Goal: Check status: Check status

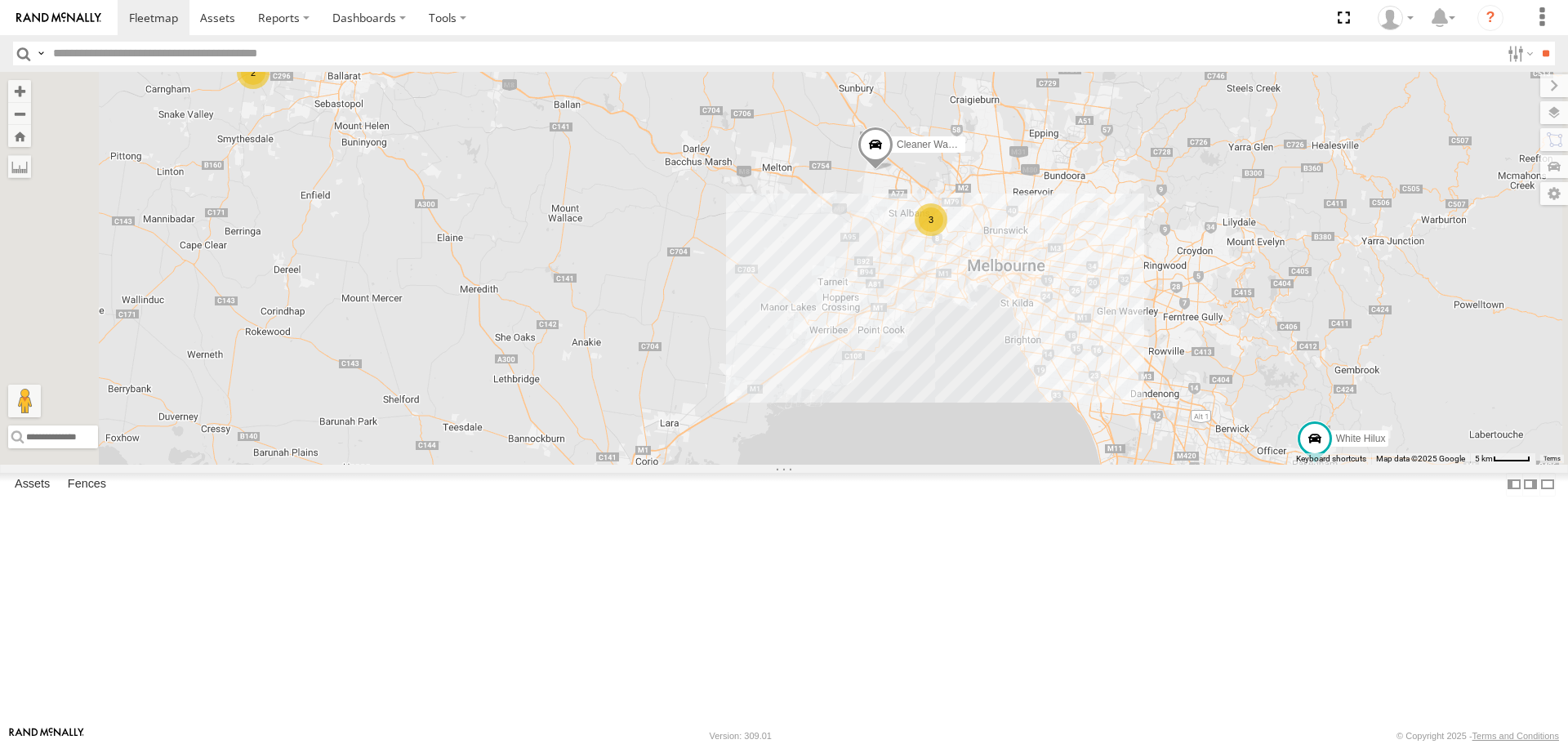
click at [0, 0] on div "White Hilux VU Electrical [GEOGRAPHIC_DATA] -38.07798 145.48202 Video Buggzys H…" at bounding box center [0, 0] width 0 height 0
click at [0, 0] on div "Buggzys HiAce #1 Buggzys Electrical Cardigan Cardigan -37.55692 143.69656 Video…" at bounding box center [0, 0] width 0 height 0
click at [0, 0] on div "Cleaner Wagon #1 VU Electrical Domain Dr Hillside -37.68865 144.74347 Video" at bounding box center [0, 0] width 0 height 0
click at [0, 0] on div at bounding box center [0, 0] width 0 height 0
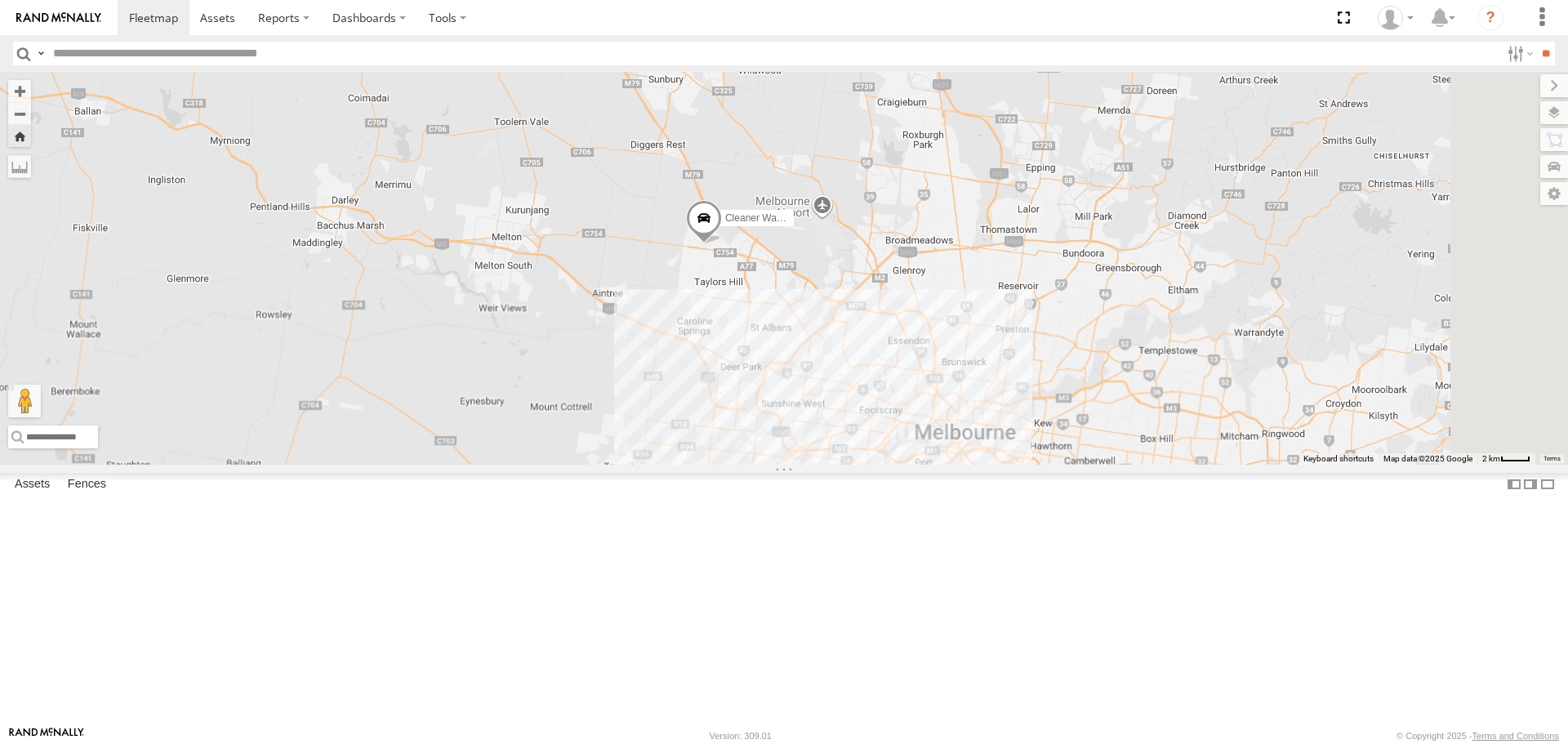
drag, startPoint x: 1180, startPoint y: 547, endPoint x: 979, endPoint y: 460, distance: 219.0
click at [979, 460] on div "Cleaner Wagon #1" at bounding box center [784, 267] width 1568 height 392
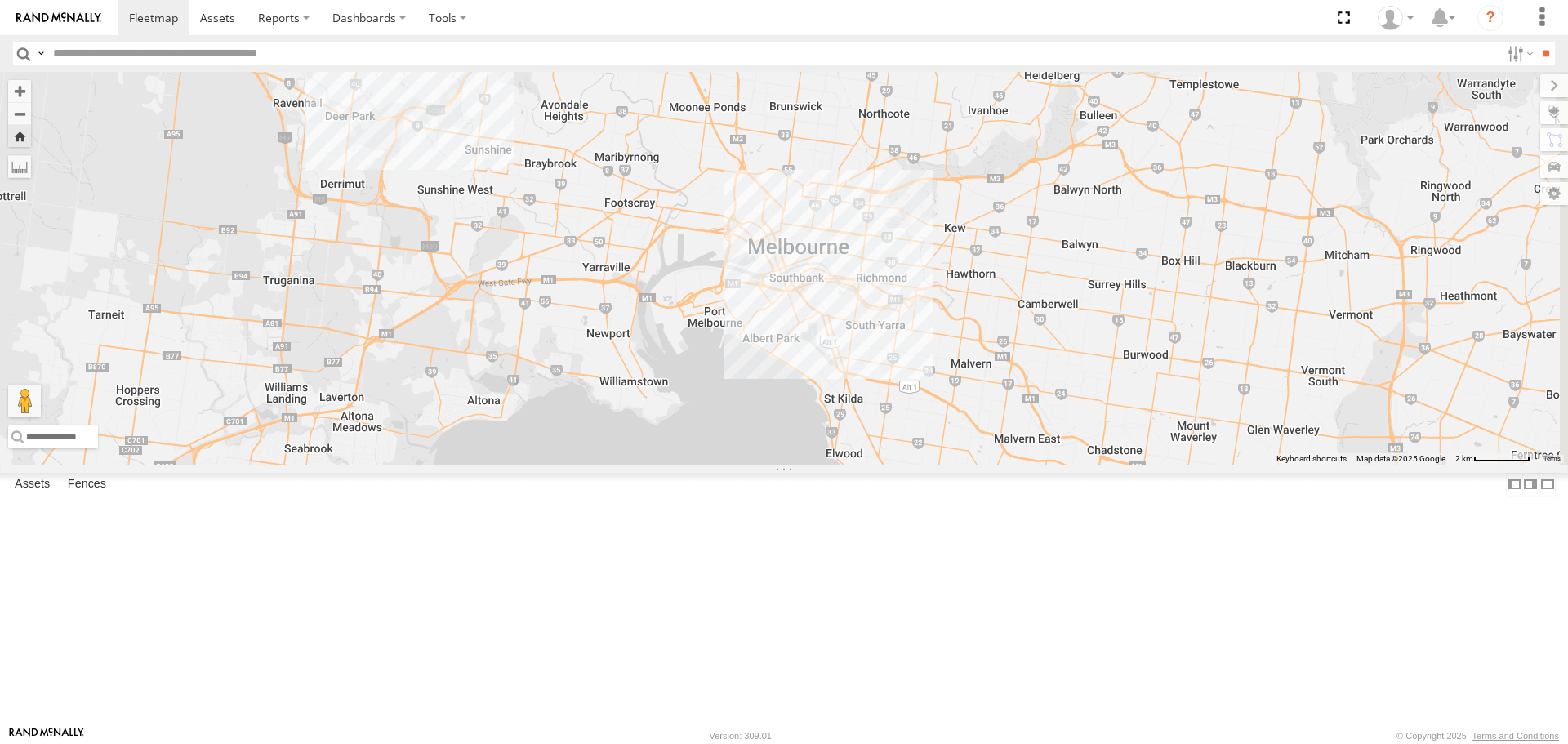
drag, startPoint x: 1107, startPoint y: 575, endPoint x: 853, endPoint y: 328, distance: 354.3
click at [853, 328] on div "Cleaner Wagon #1" at bounding box center [784, 267] width 1568 height 392
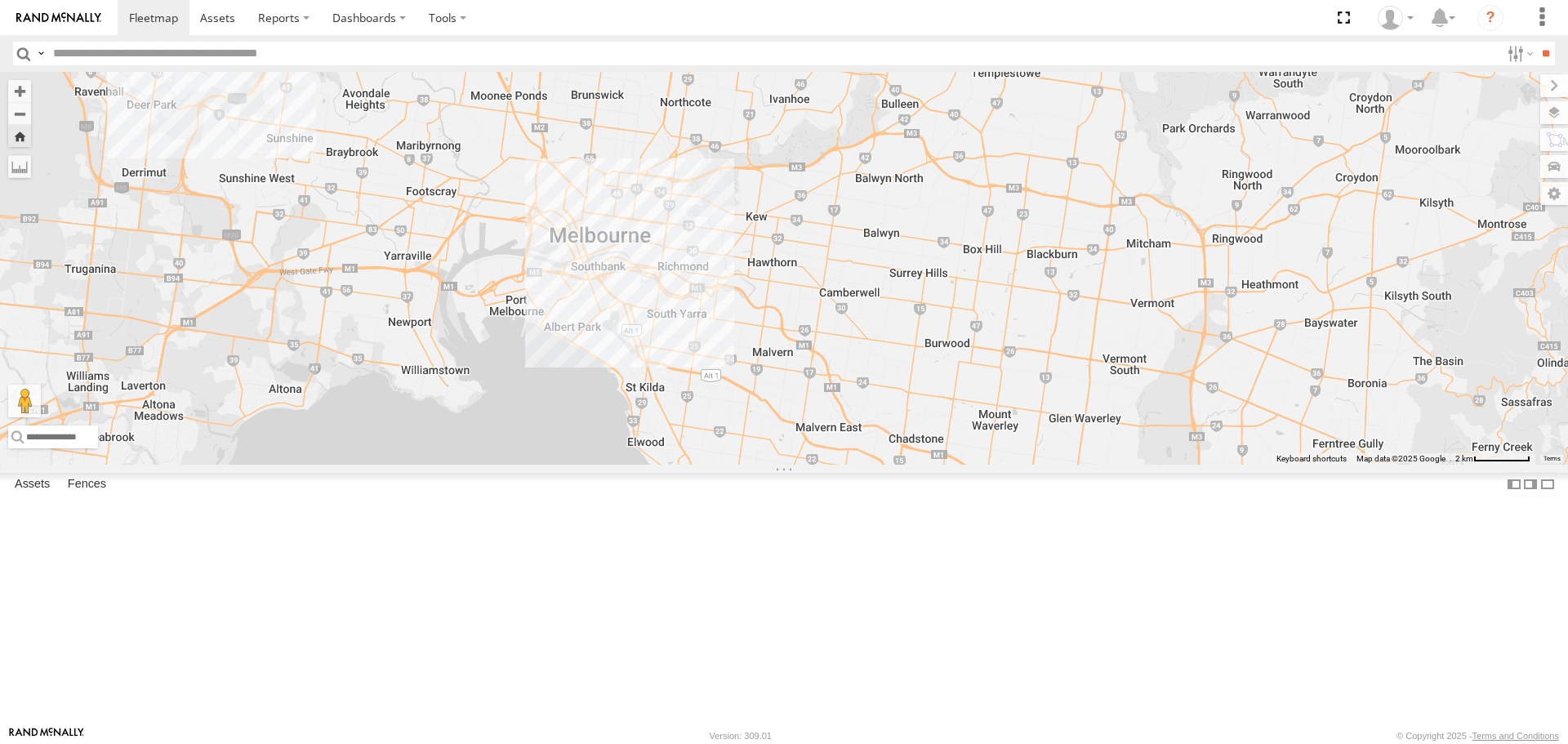
drag, startPoint x: 1134, startPoint y: 360, endPoint x: 1007, endPoint y: 538, distance: 218.7
click at [944, 354] on div "Cleaner Wagon #1" at bounding box center [784, 267] width 1568 height 392
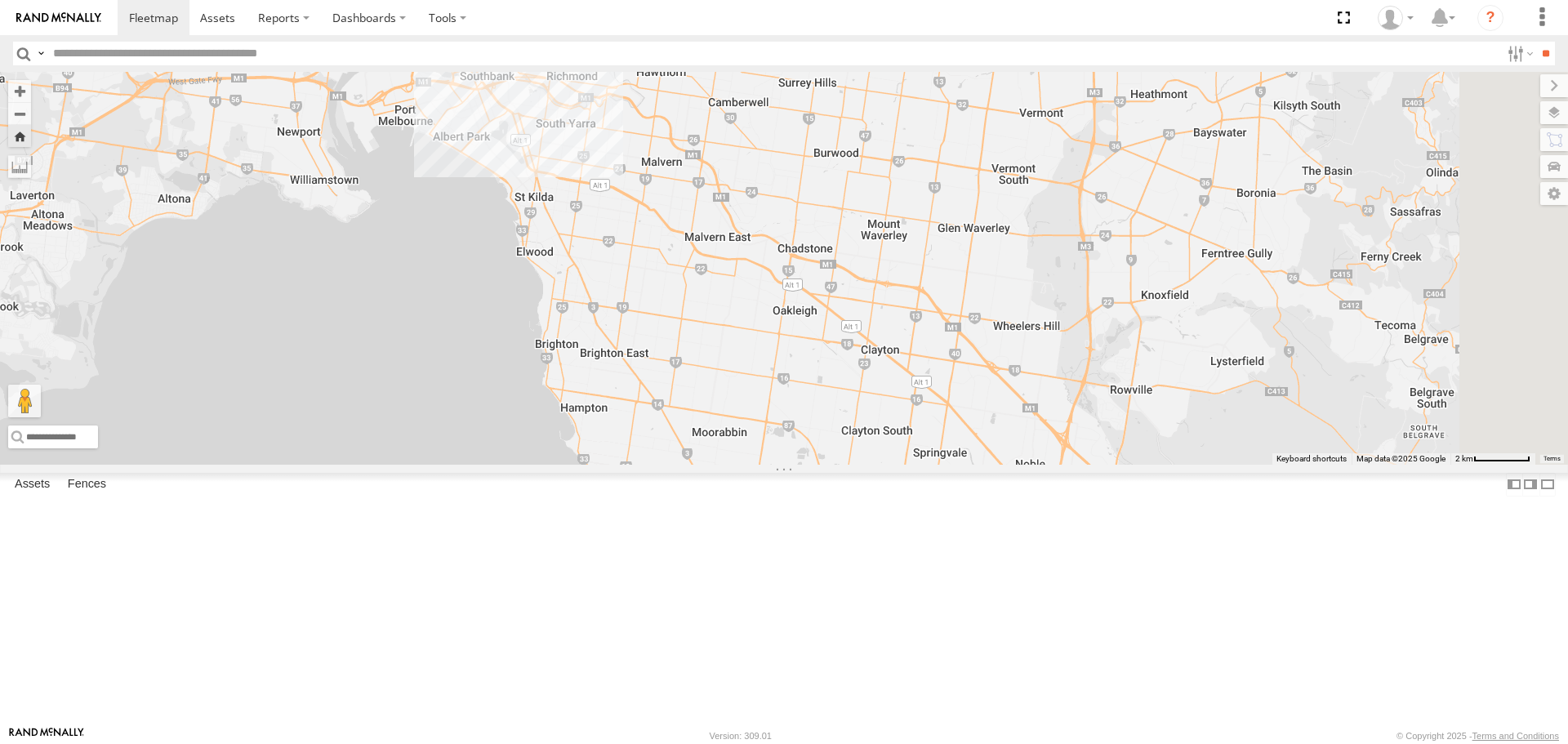
drag, startPoint x: 1037, startPoint y: 560, endPoint x: 951, endPoint y: 429, distance: 156.7
click at [951, 429] on div "Cleaner Wagon #1" at bounding box center [784, 267] width 1568 height 392
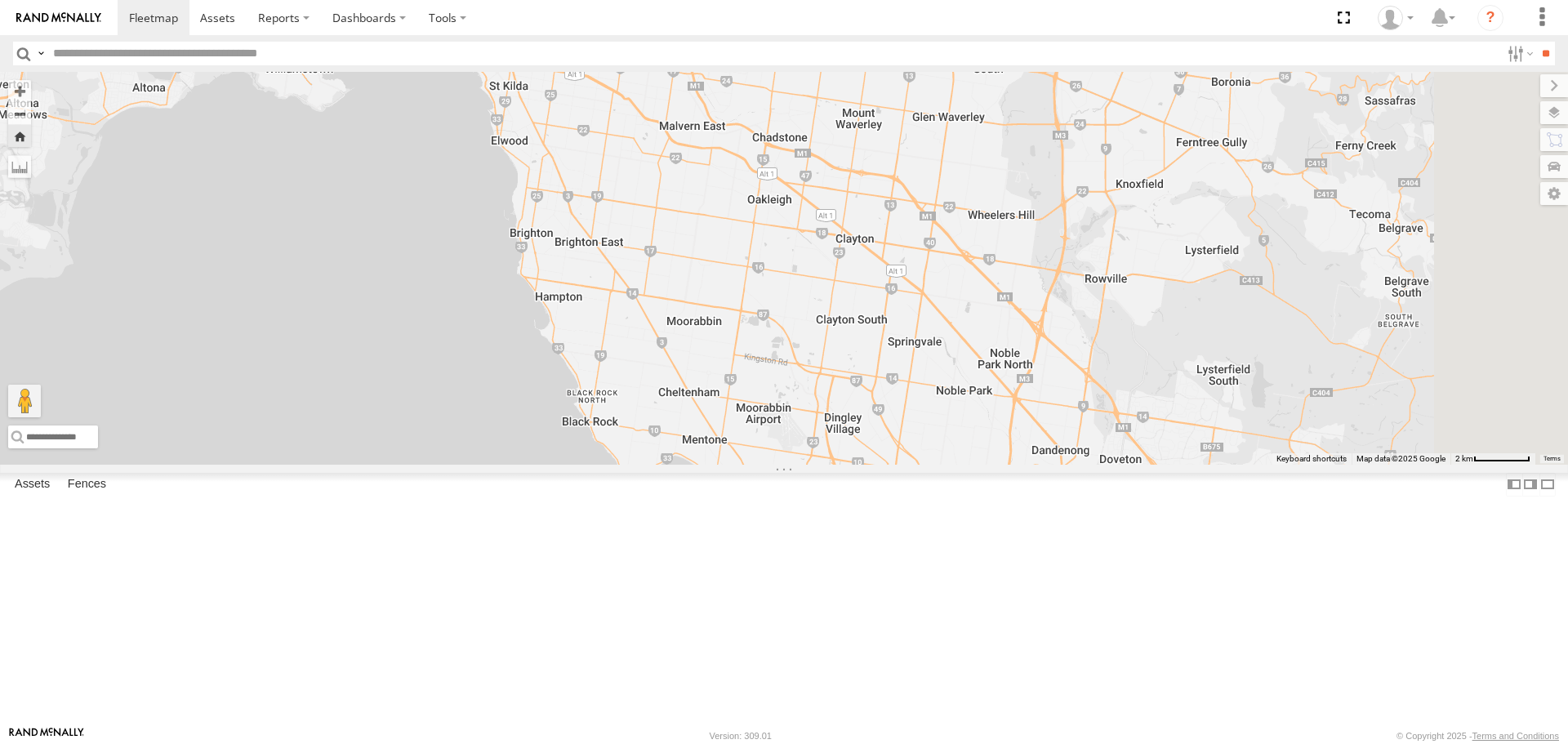
drag, startPoint x: 1091, startPoint y: 637, endPoint x: 1060, endPoint y: 506, distance: 134.6
click at [1060, 464] on div "Cleaner Wagon #1" at bounding box center [784, 267] width 1568 height 392
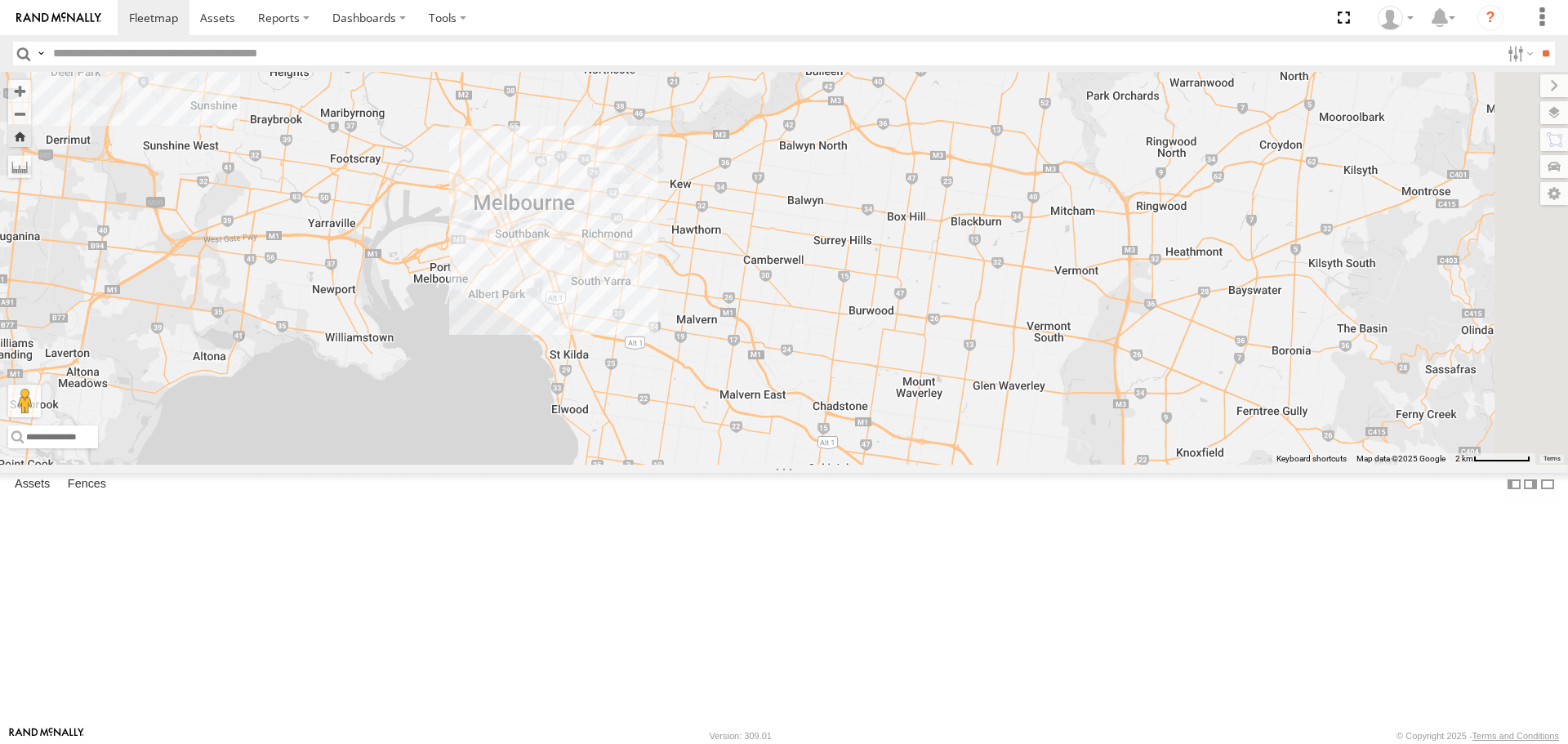
drag, startPoint x: 887, startPoint y: 386, endPoint x: 933, endPoint y: 552, distance: 172.3
click at [933, 464] on div "Cleaner Wagon #1" at bounding box center [784, 267] width 1568 height 392
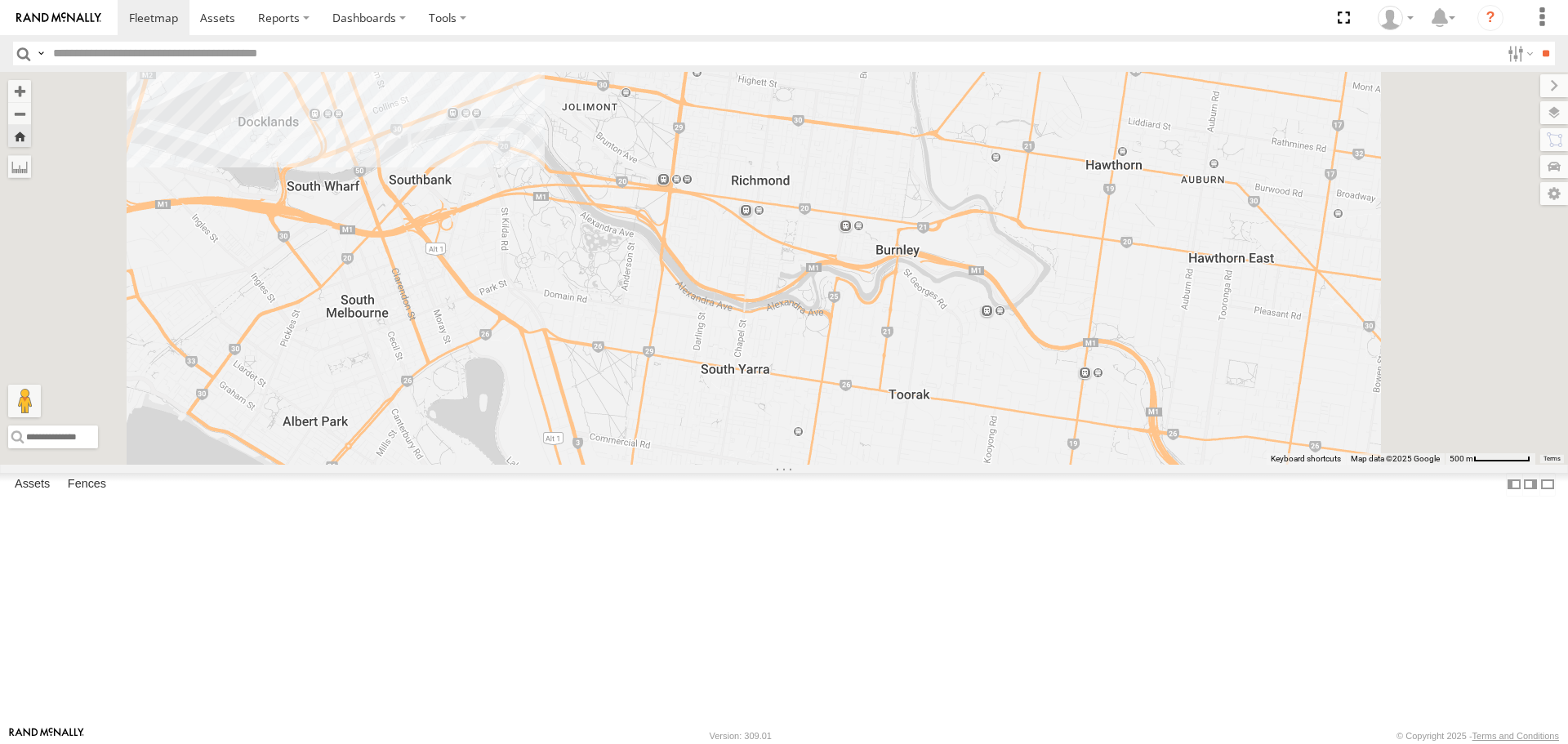
drag, startPoint x: 617, startPoint y: 343, endPoint x: 770, endPoint y: 409, distance: 166.6
click at [770, 409] on div "Cleaner Wagon #1" at bounding box center [784, 267] width 1568 height 392
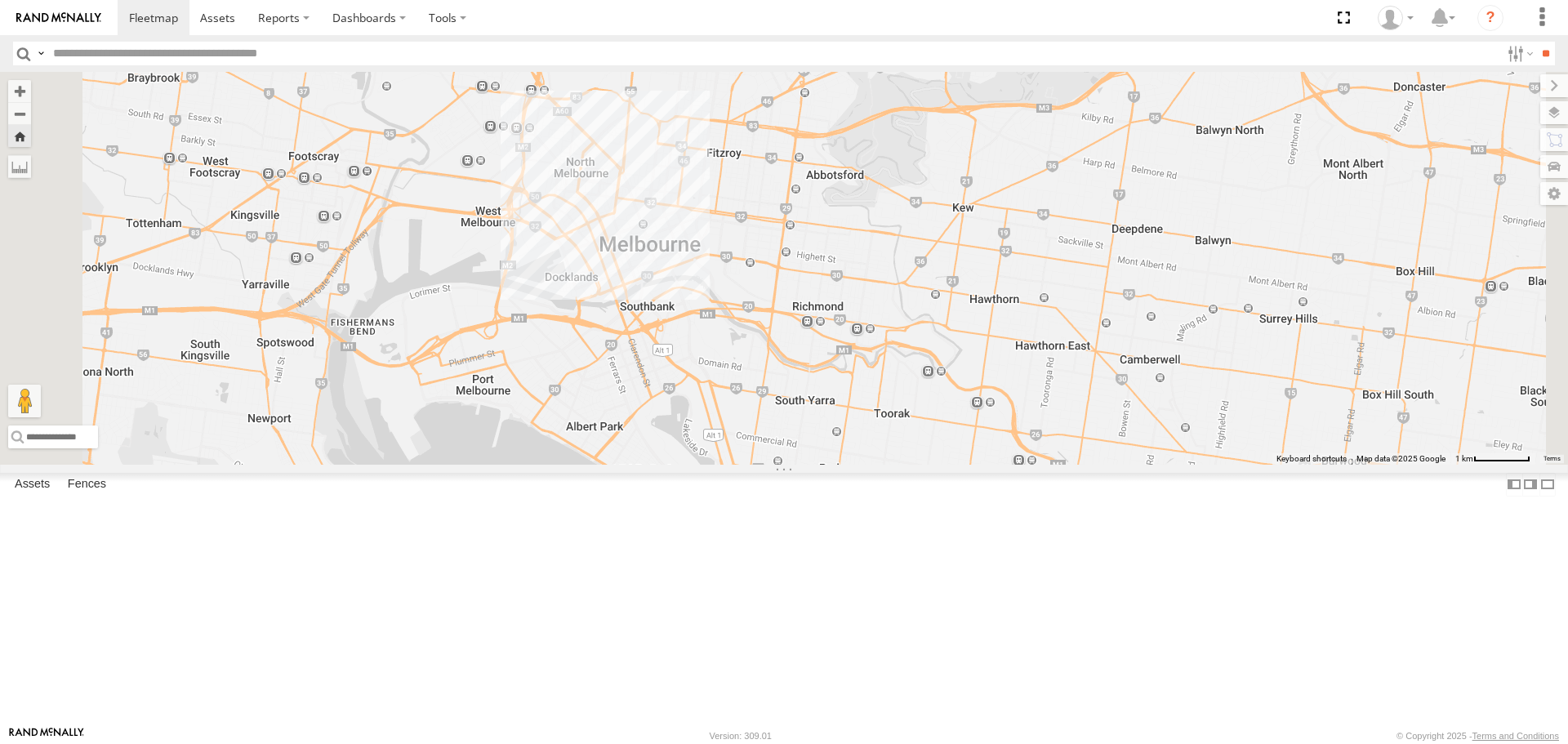
drag, startPoint x: 749, startPoint y: 342, endPoint x: 803, endPoint y: 372, distance: 61.8
click at [803, 372] on div "Cleaner Wagon #1" at bounding box center [784, 267] width 1568 height 392
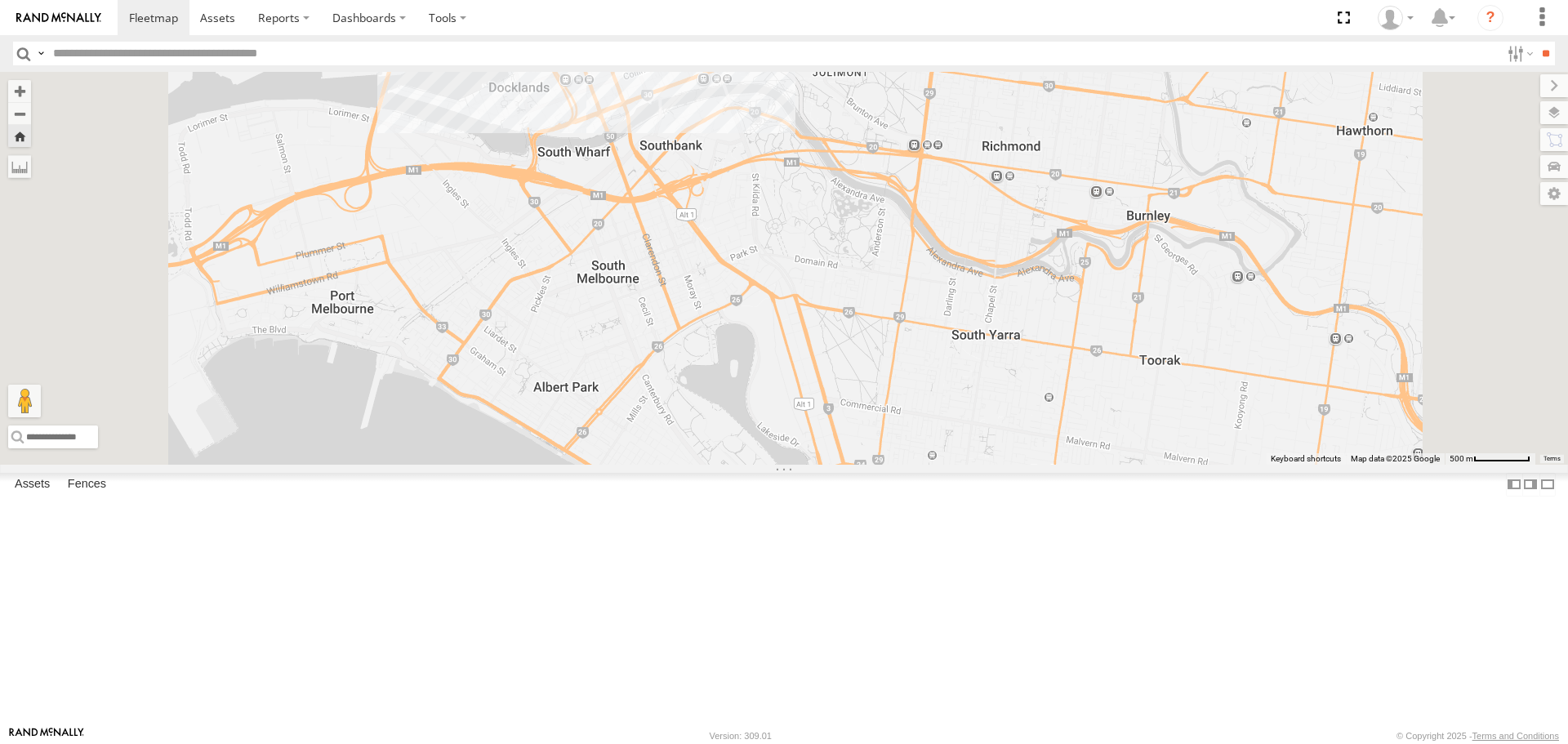
drag, startPoint x: 1034, startPoint y: 597, endPoint x: 1032, endPoint y: 420, distance: 177.0
click at [1032, 420] on div "Cleaner Wagon #1" at bounding box center [784, 267] width 1568 height 392
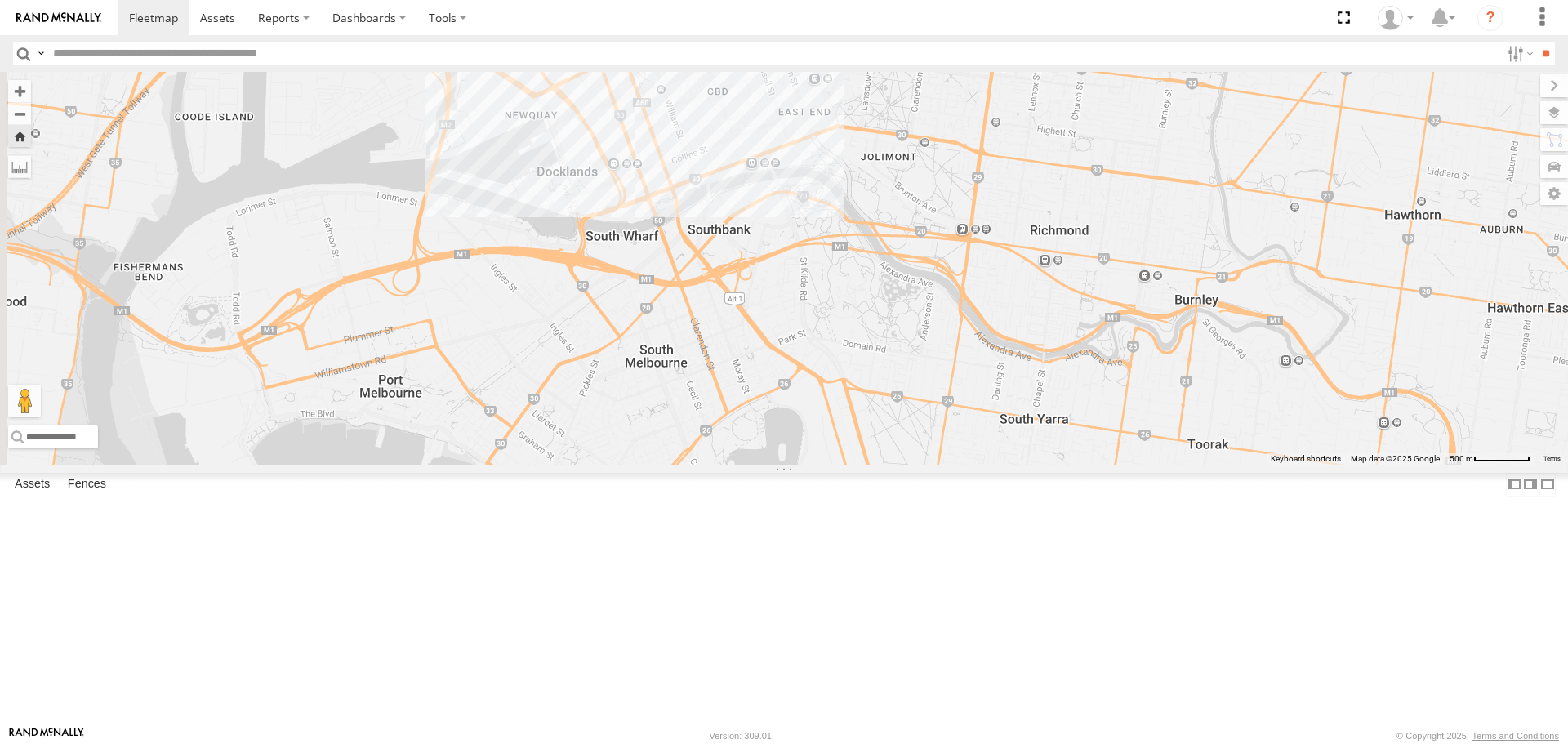
drag, startPoint x: 1002, startPoint y: 448, endPoint x: 1042, endPoint y: 606, distance: 163.0
click at [1046, 464] on div "Cleaner Wagon #1" at bounding box center [784, 267] width 1568 height 392
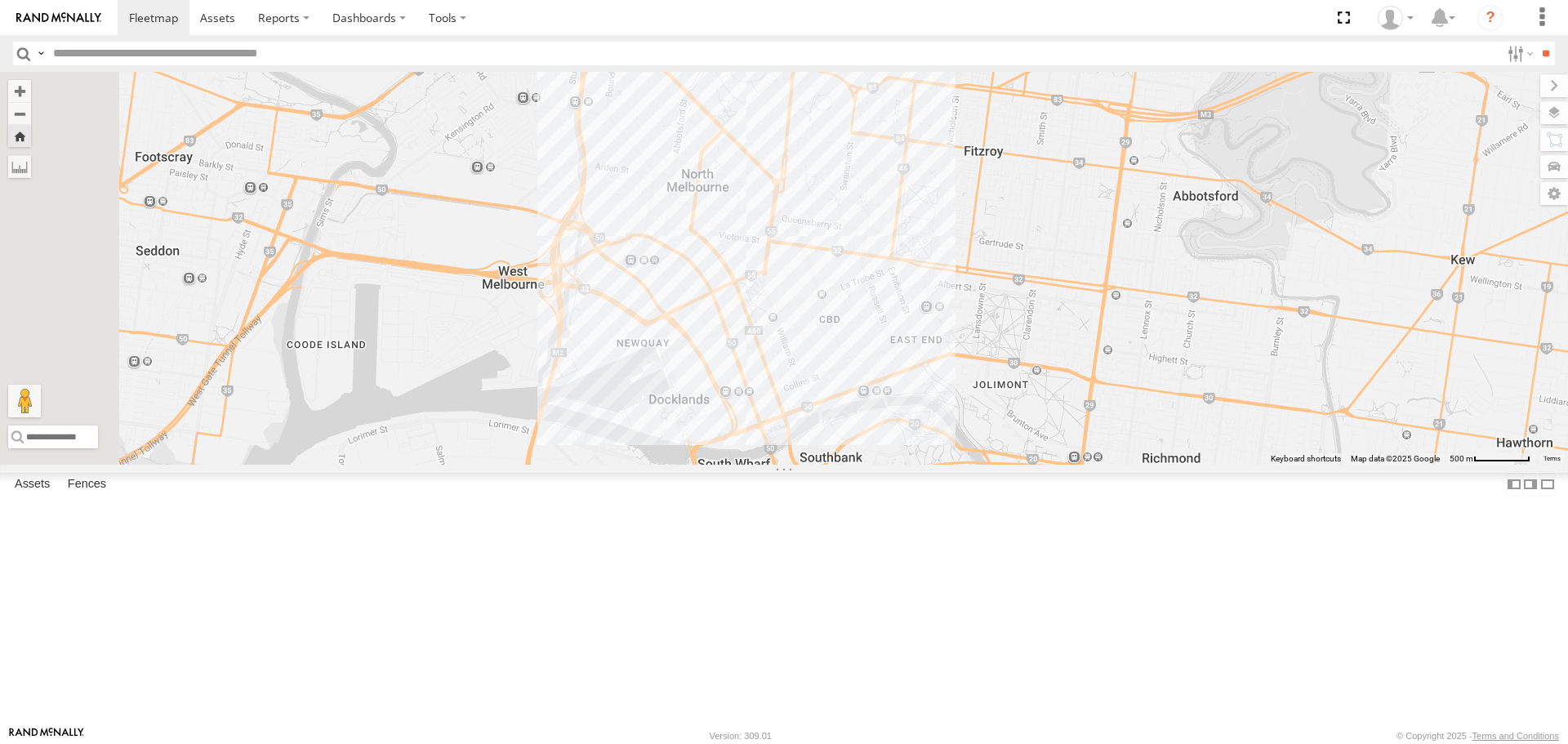
drag, startPoint x: 908, startPoint y: 440, endPoint x: 1019, endPoint y: 609, distance: 202.2
click at [1019, 464] on div "Cleaner Wagon #1" at bounding box center [784, 267] width 1568 height 392
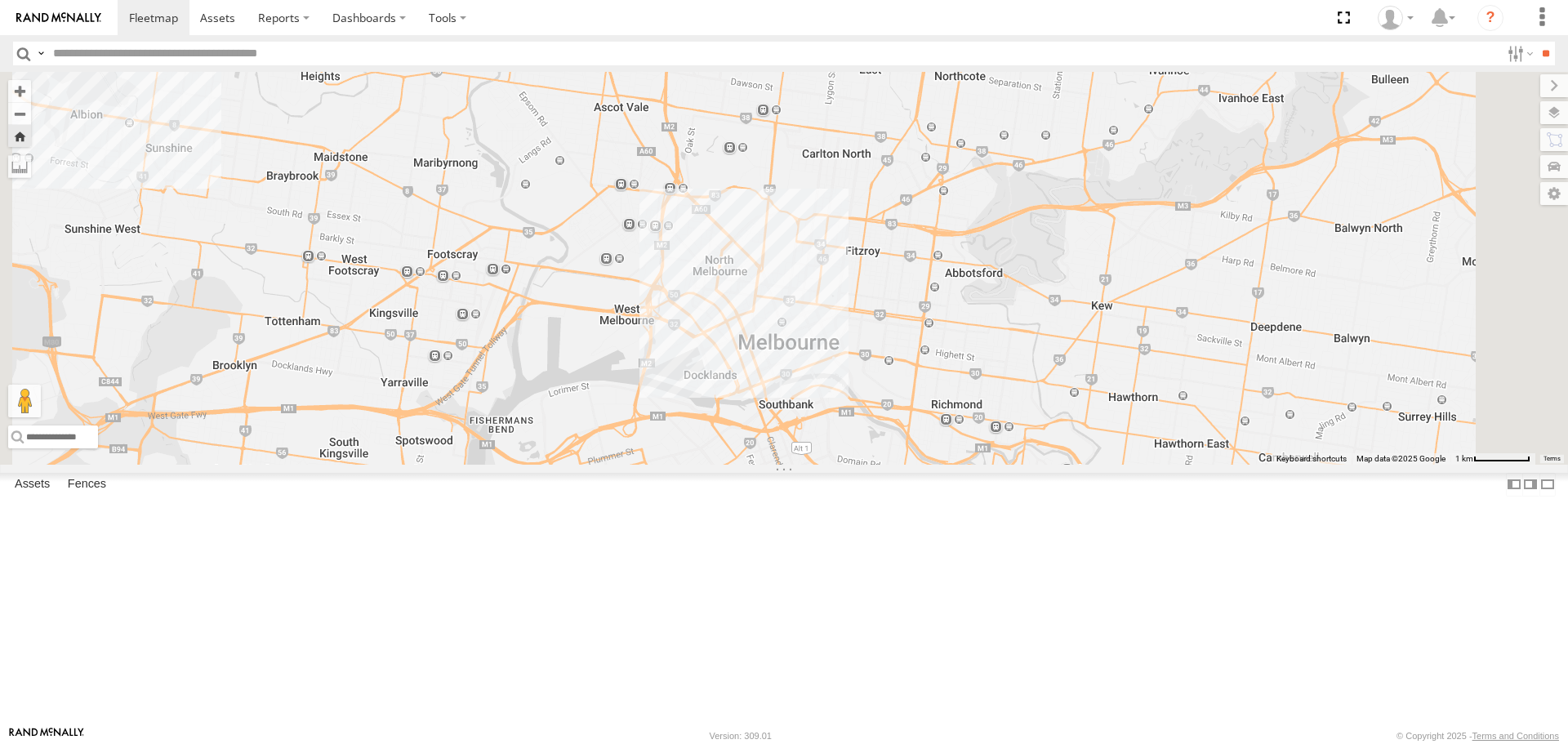
click at [0, 0] on div "Buggzys HiAce #1 Buggzys Electrical Cardigan Cardigan -37.55692 143.69656 Video…" at bounding box center [0, 0] width 0 height 0
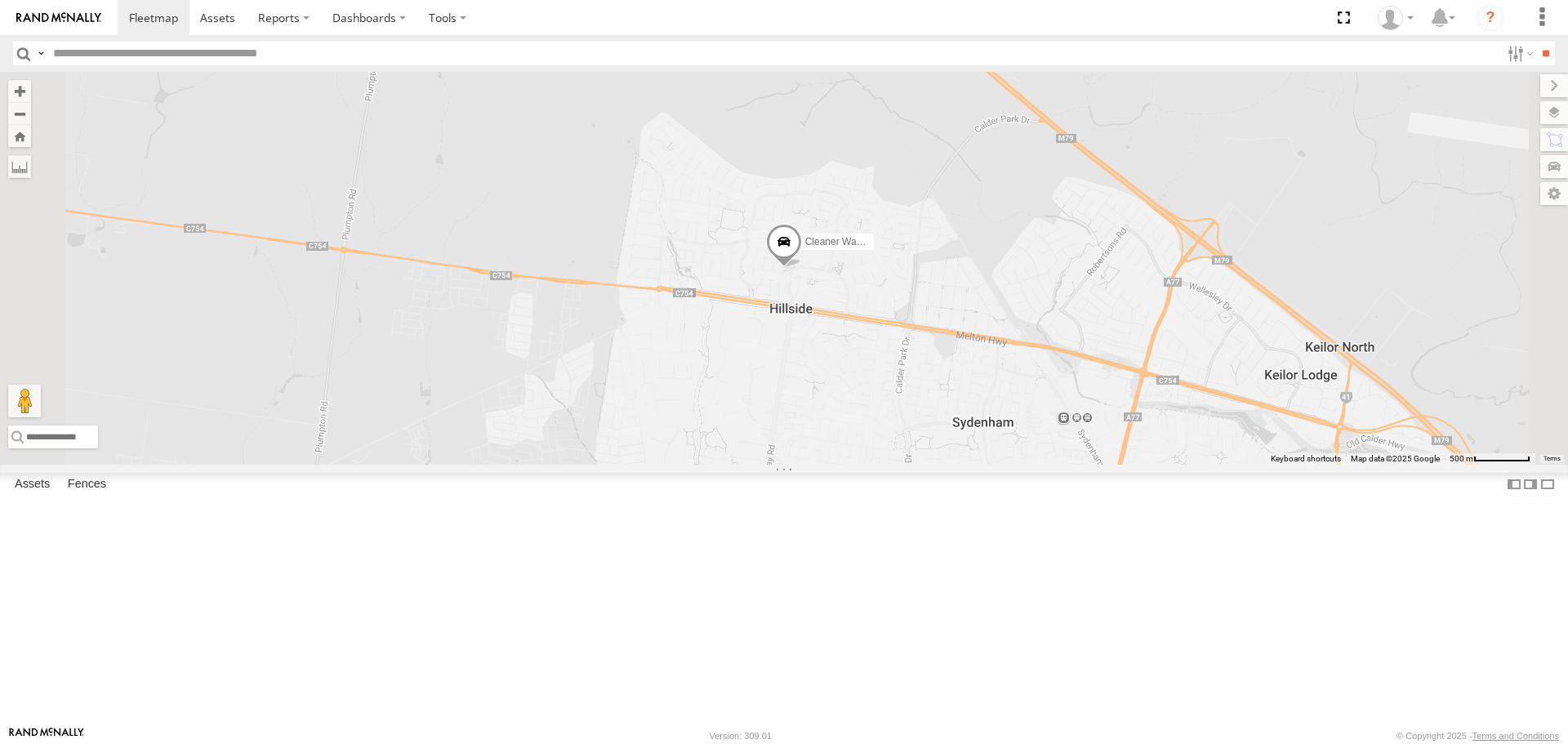
click at [0, 0] on span at bounding box center [0, 0] width 0 height 0
click at [0, 0] on div "Buggzys HiAce #1 Buggzys Electrical Cardigan Cardigan -37.55683 143.69674 Video…" at bounding box center [0, 0] width 0 height 0
